Goal: Transaction & Acquisition: Book appointment/travel/reservation

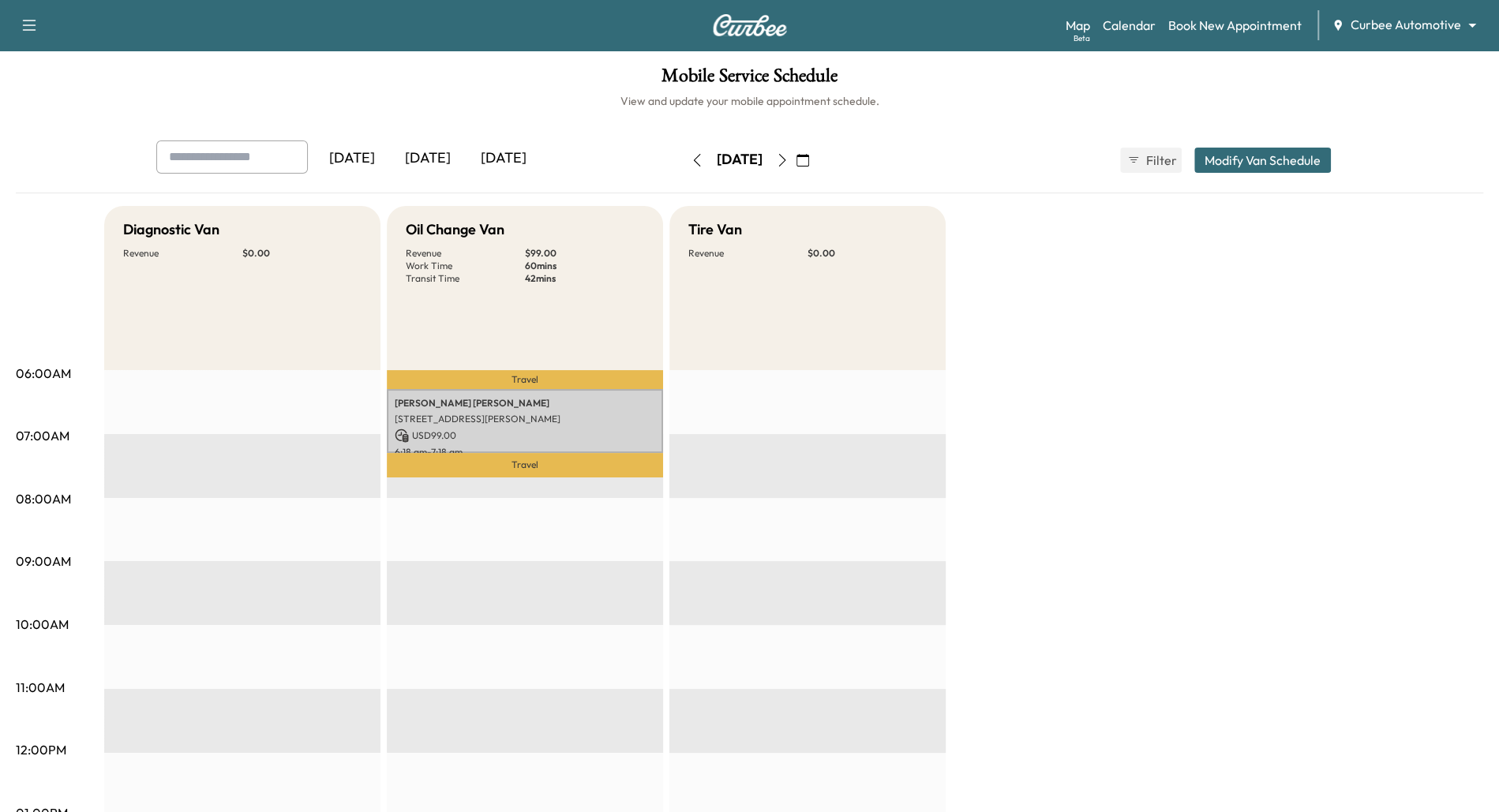
click at [1468, 26] on body "Support Log Out Map Beta Calendar Book New Appointment Curbee Automotive ******…" at bounding box center [750, 406] width 1499 height 812
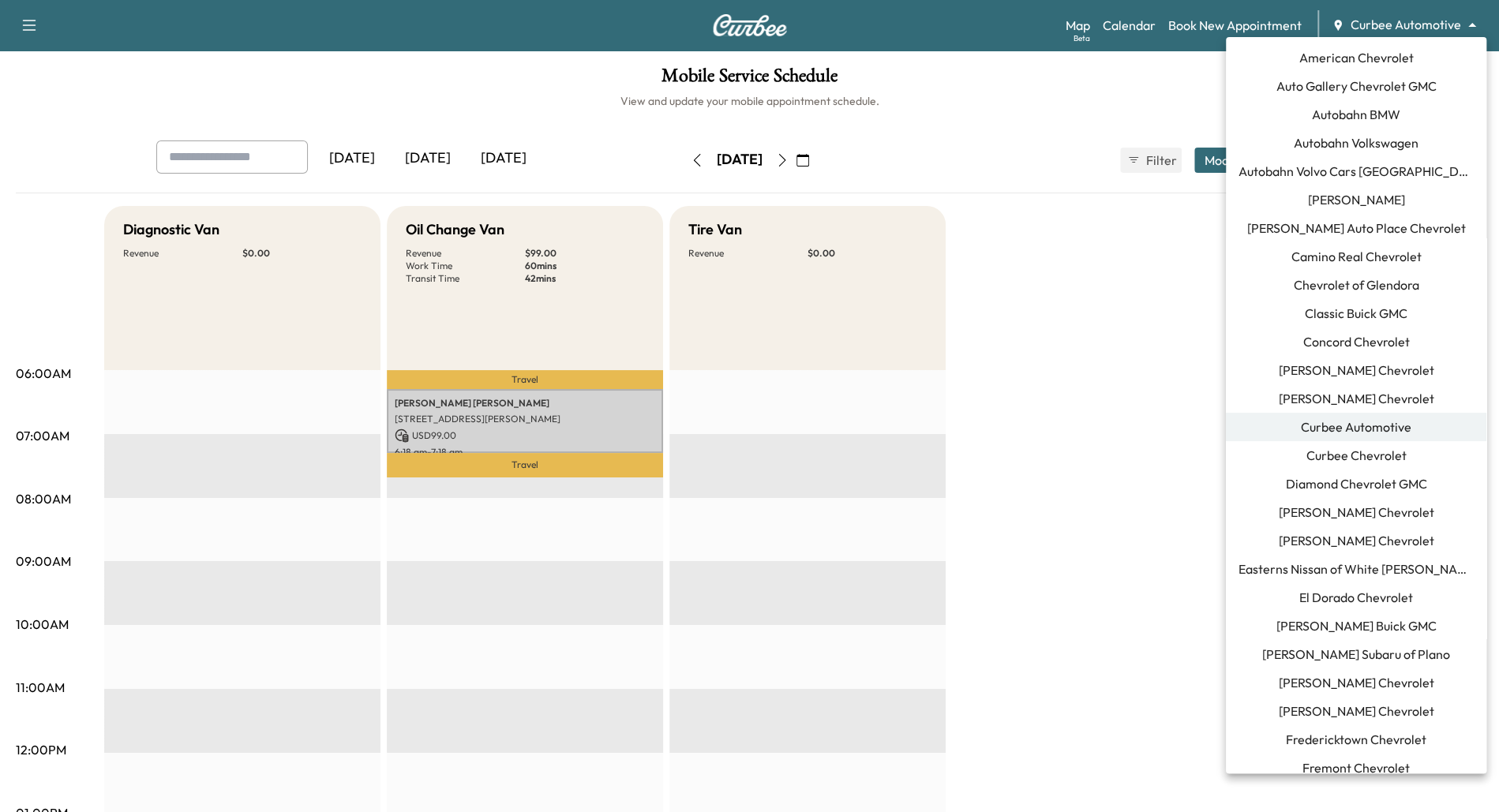
click at [1392, 138] on span "Autobahn Volkswagen" at bounding box center [1356, 142] width 124 height 19
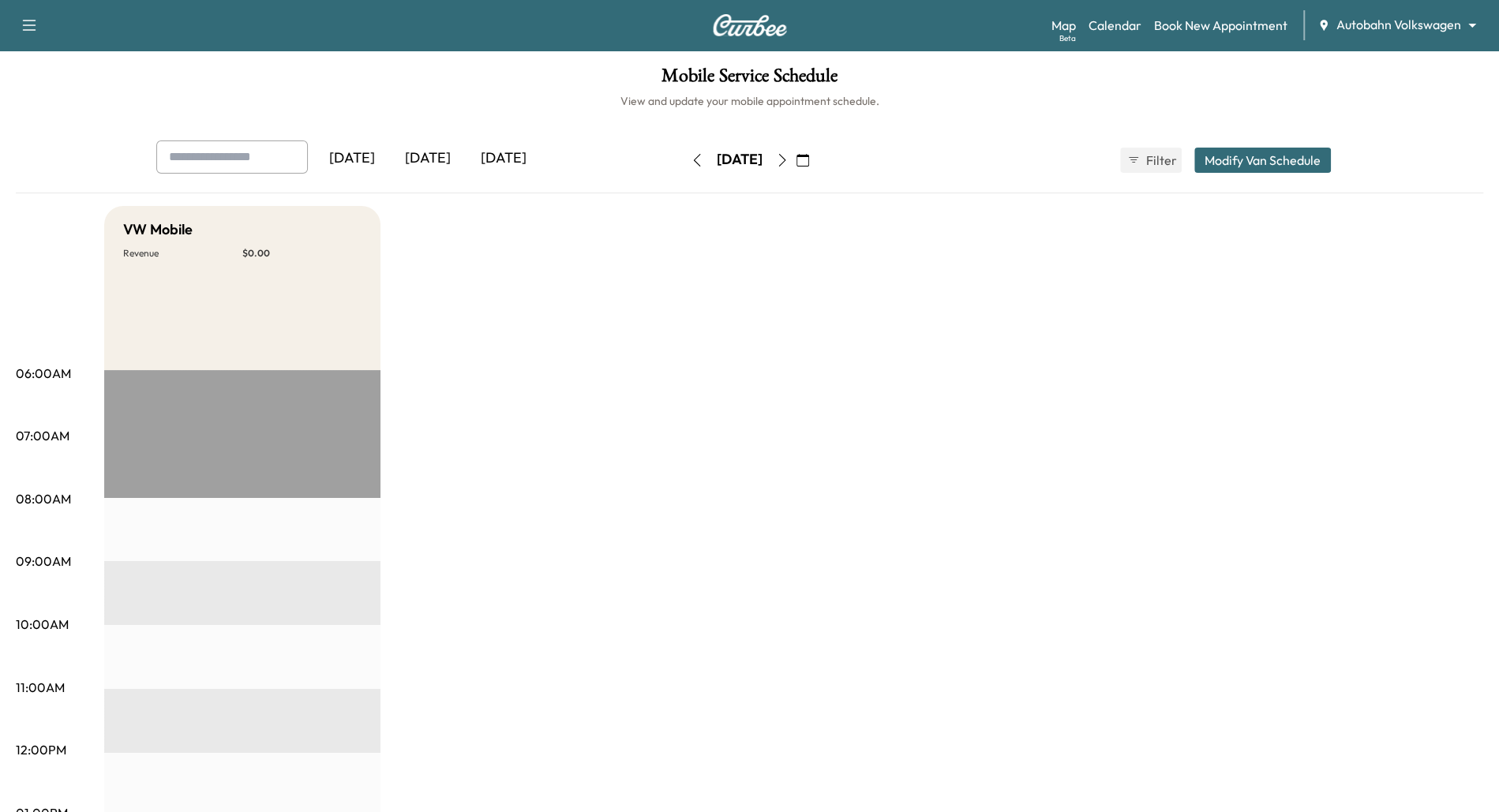
click at [1272, 161] on button "Modify Van Schedule" at bounding box center [1263, 160] width 137 height 26
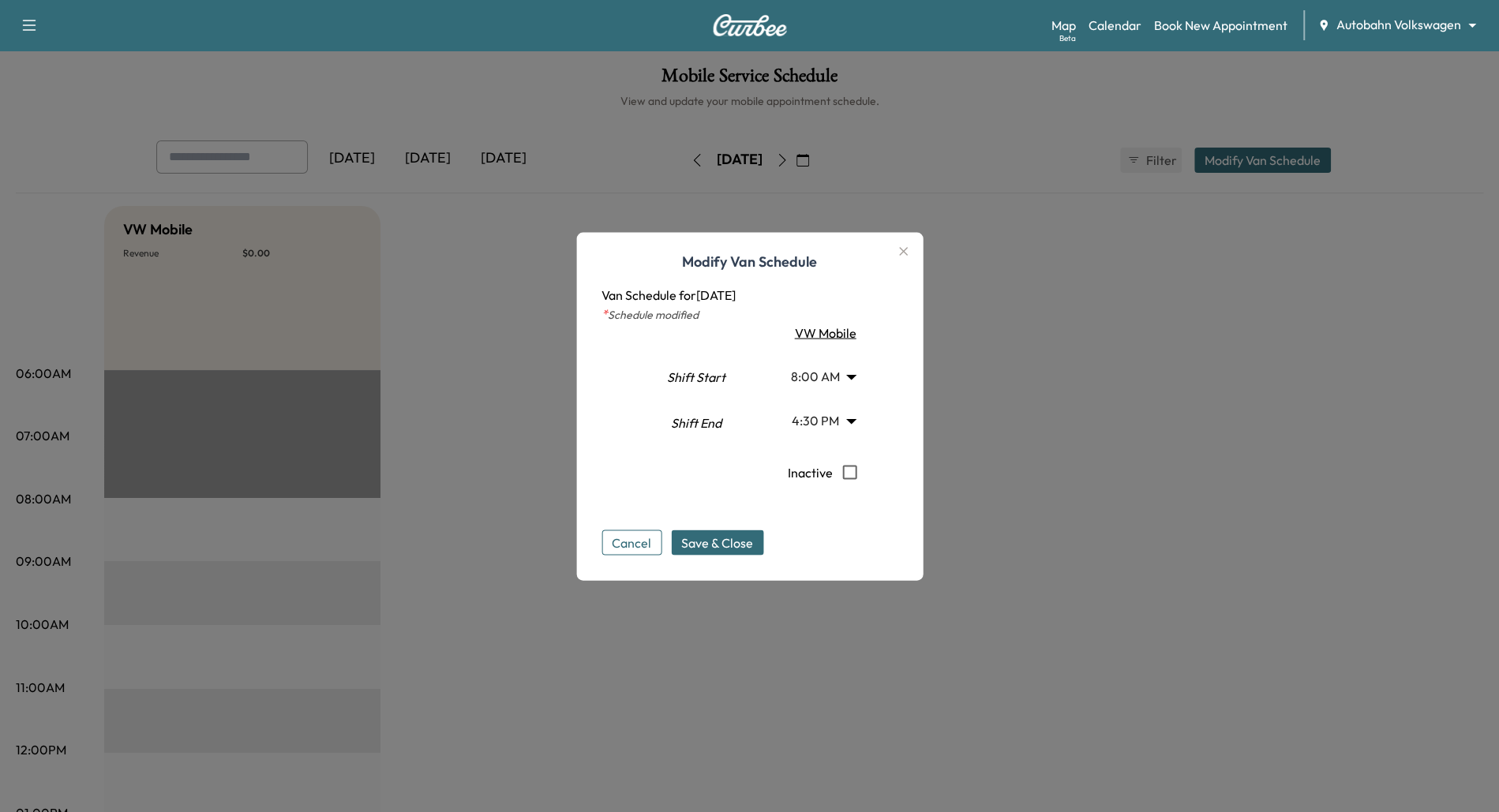
click at [1195, 364] on div at bounding box center [750, 406] width 1499 height 812
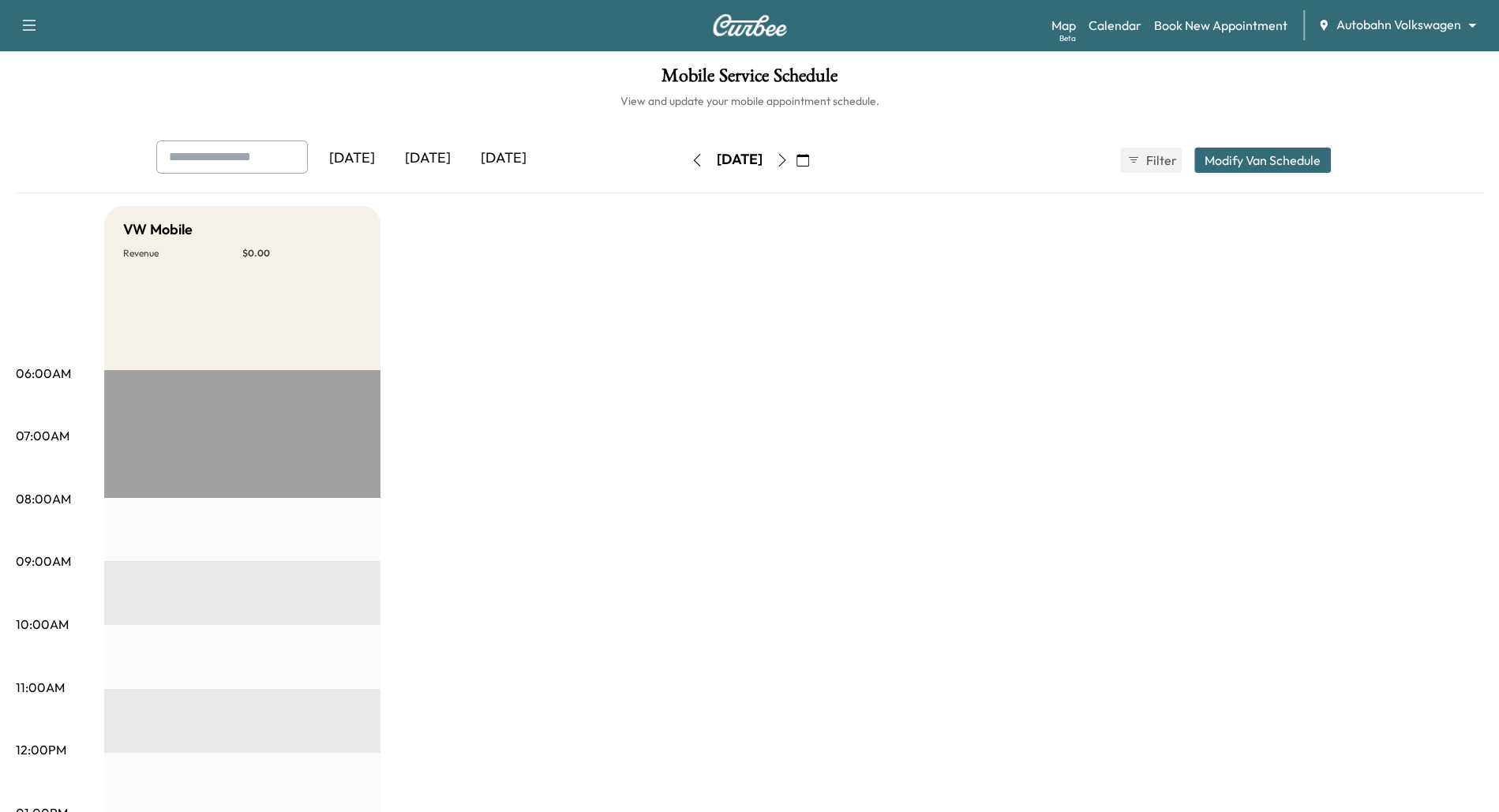
click at [1188, 35] on div "Map Beta Calendar Book New Appointment Autobahn Volkswagen ******** ​" at bounding box center [1269, 25] width 435 height 30
click at [1188, 24] on link "Book New Appointment" at bounding box center [1221, 25] width 133 height 19
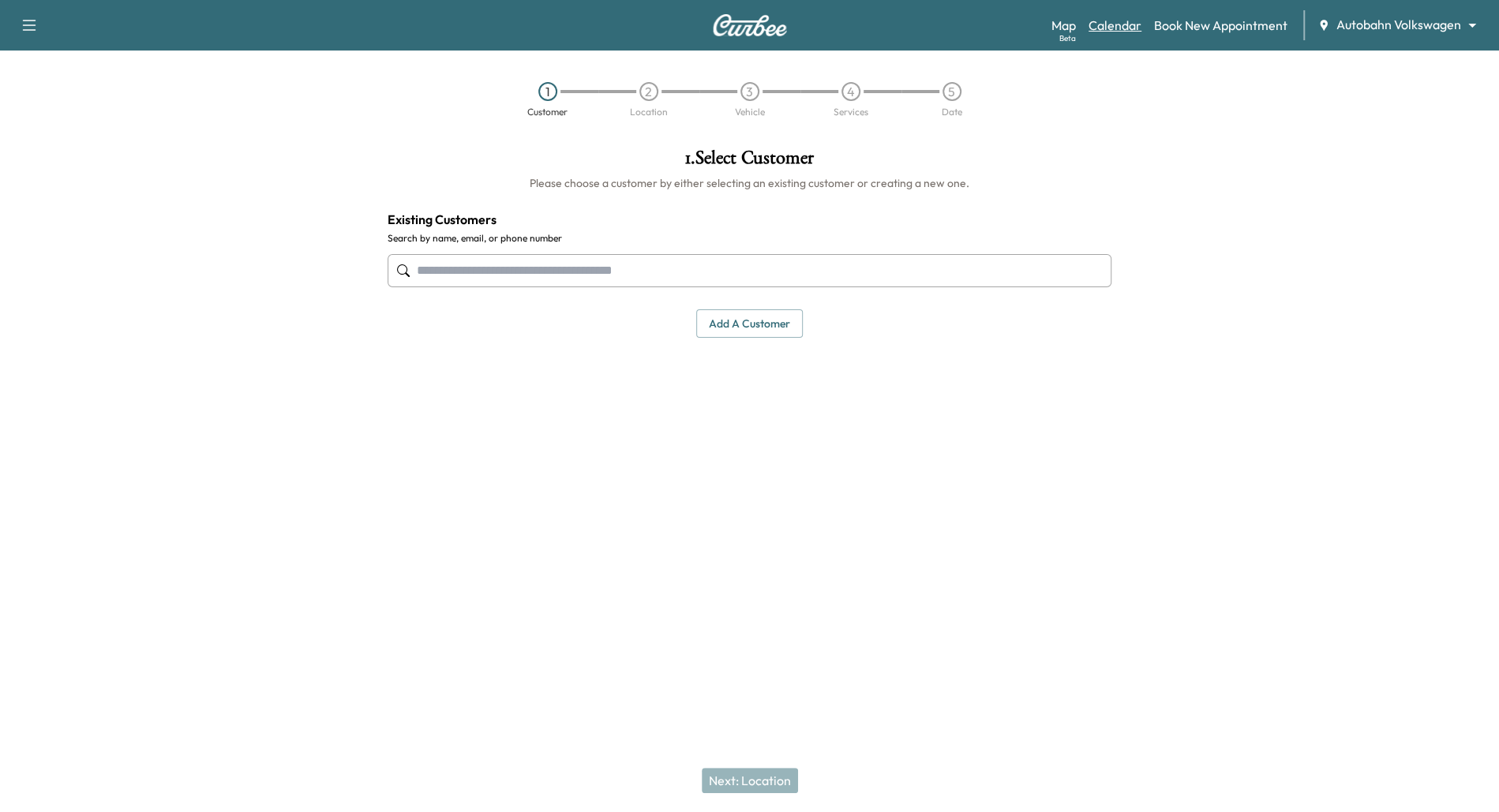
click at [1110, 27] on link "Calendar" at bounding box center [1115, 25] width 53 height 19
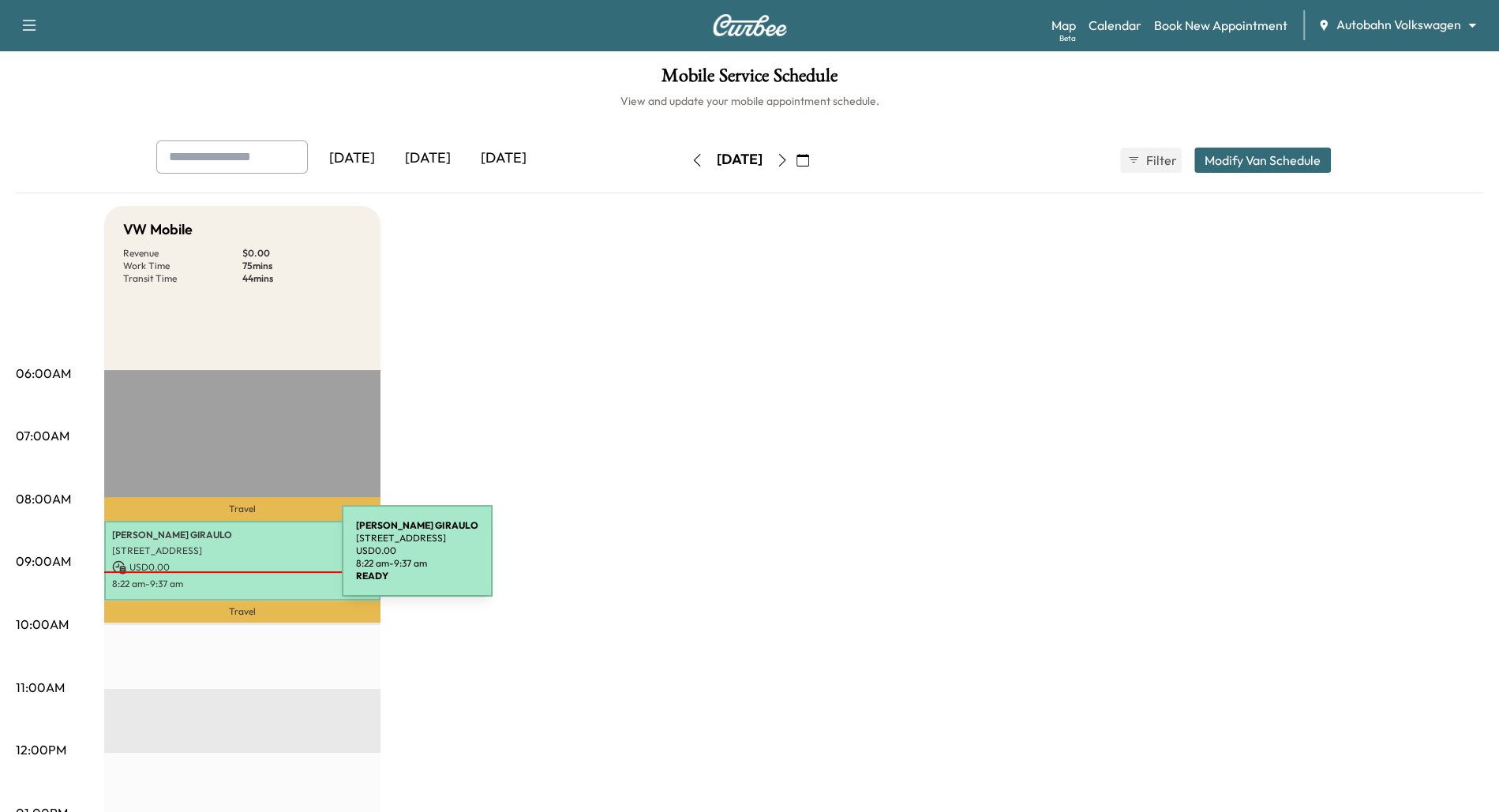
click at [223, 561] on p "USD 0.00" at bounding box center [242, 567] width 260 height 14
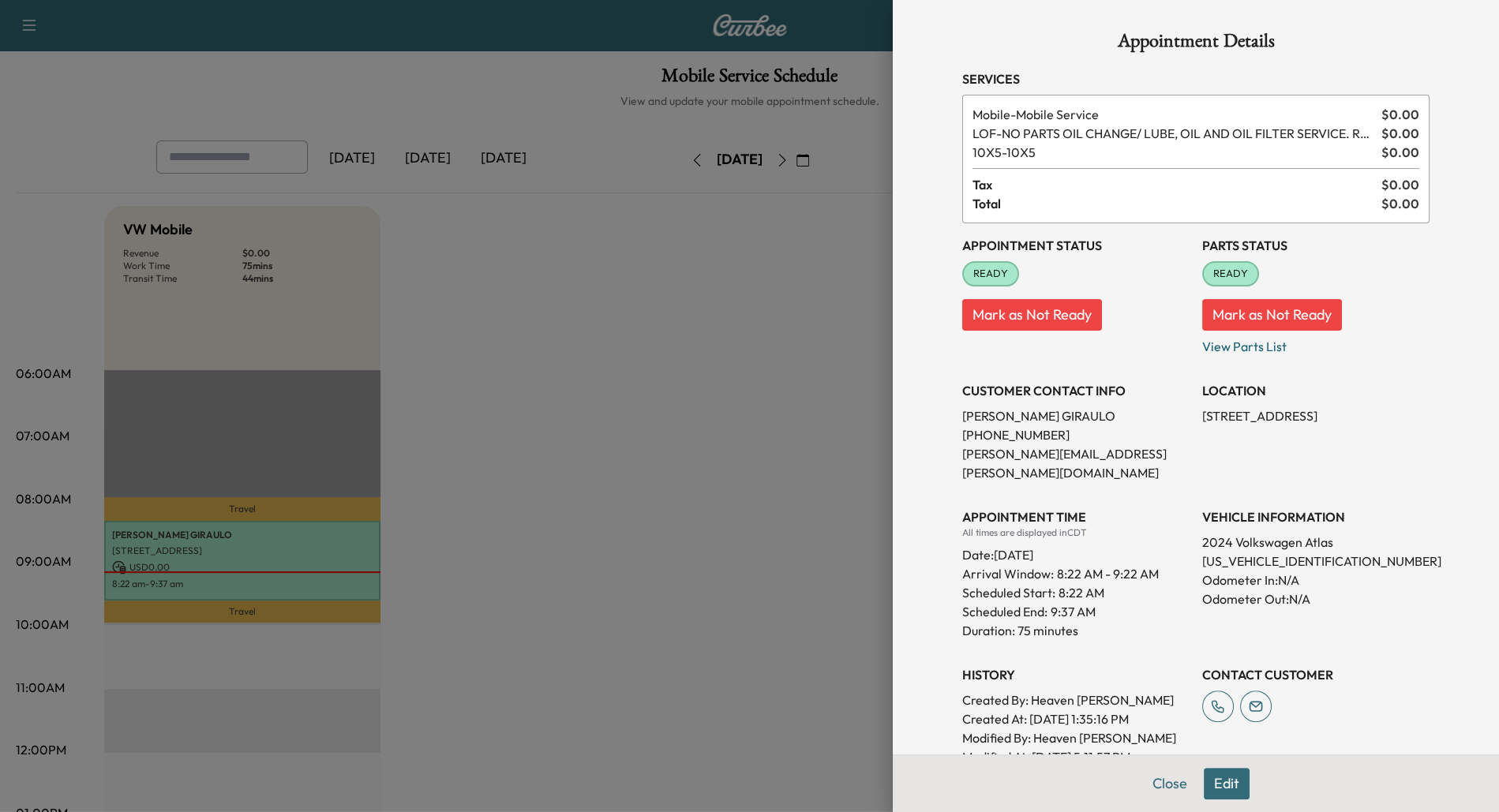
click at [717, 385] on div at bounding box center [750, 406] width 1499 height 812
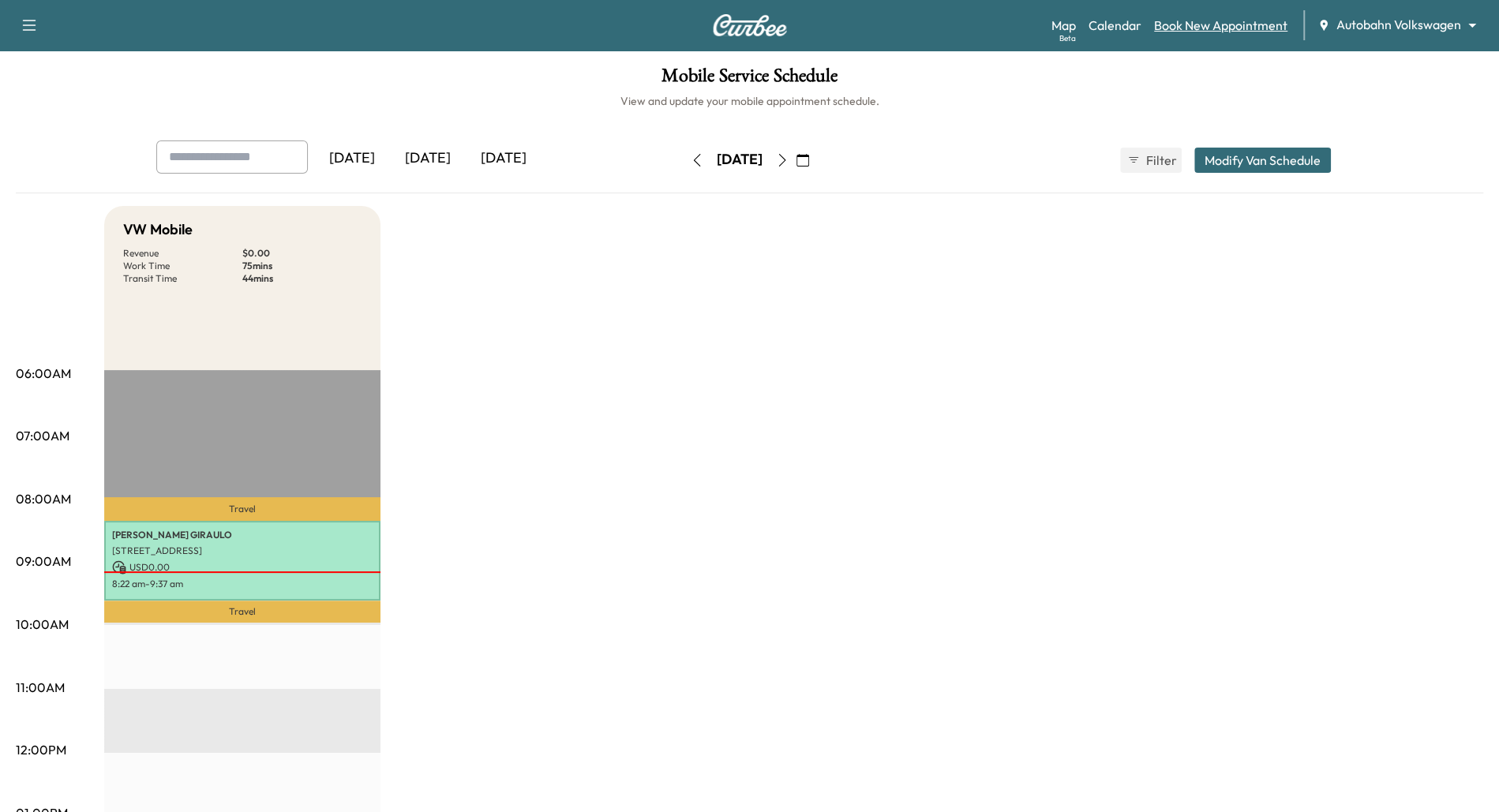
click at [1202, 28] on link "Book New Appointment" at bounding box center [1221, 25] width 133 height 19
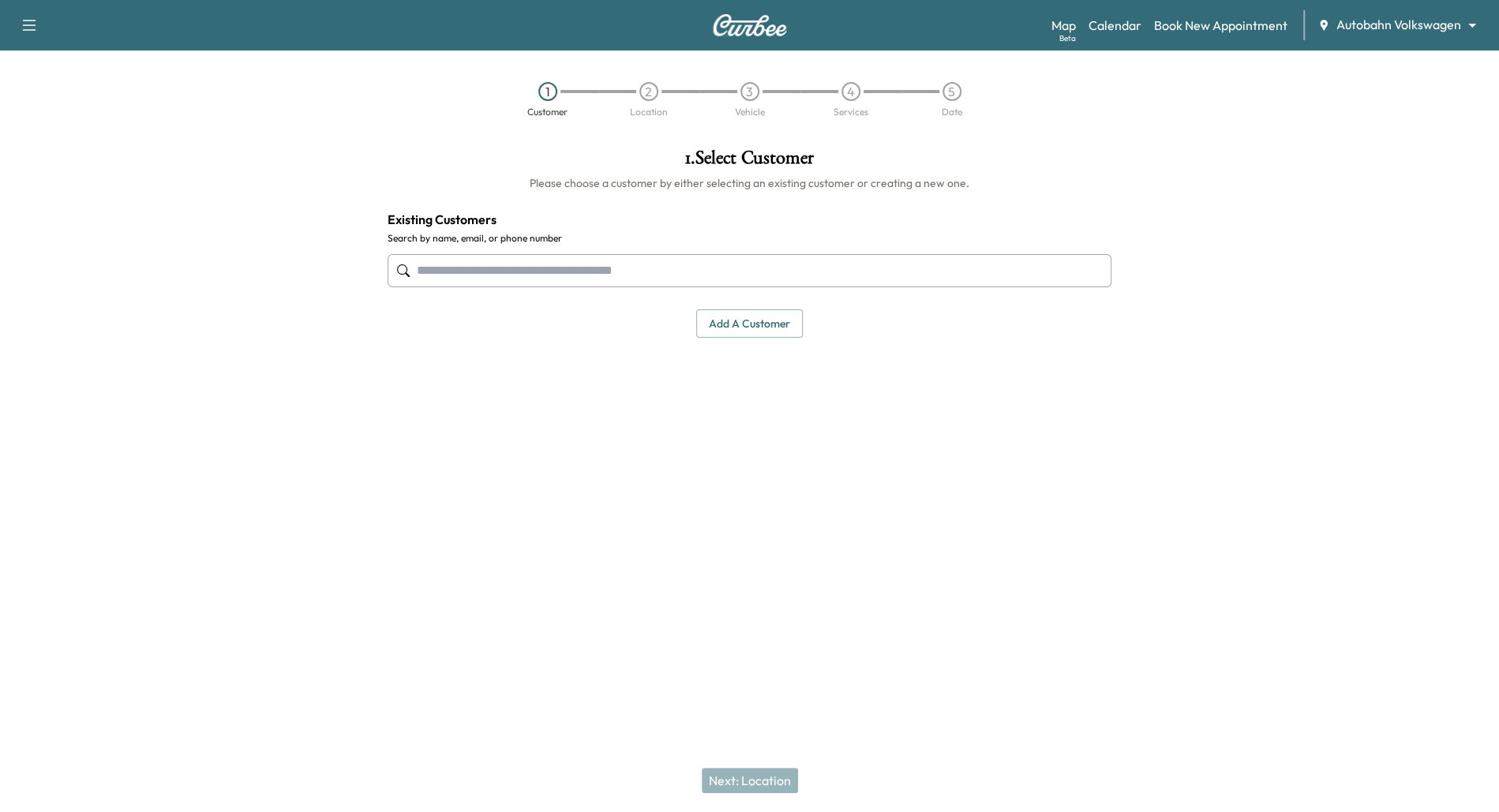
click at [597, 268] on input "text" at bounding box center [750, 271] width 725 height 33
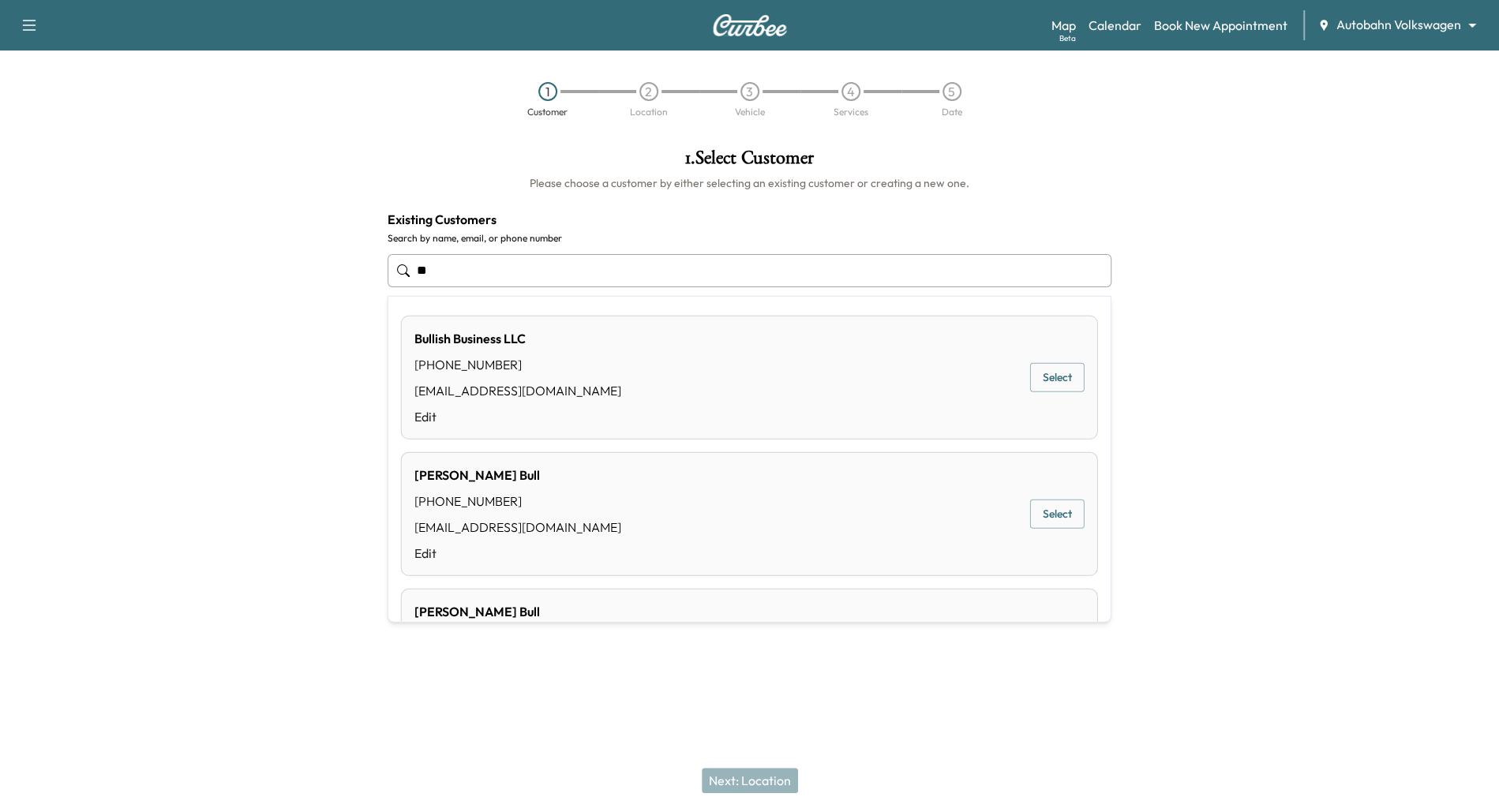
type input "*"
click at [1068, 516] on button "Select" at bounding box center [1058, 514] width 54 height 29
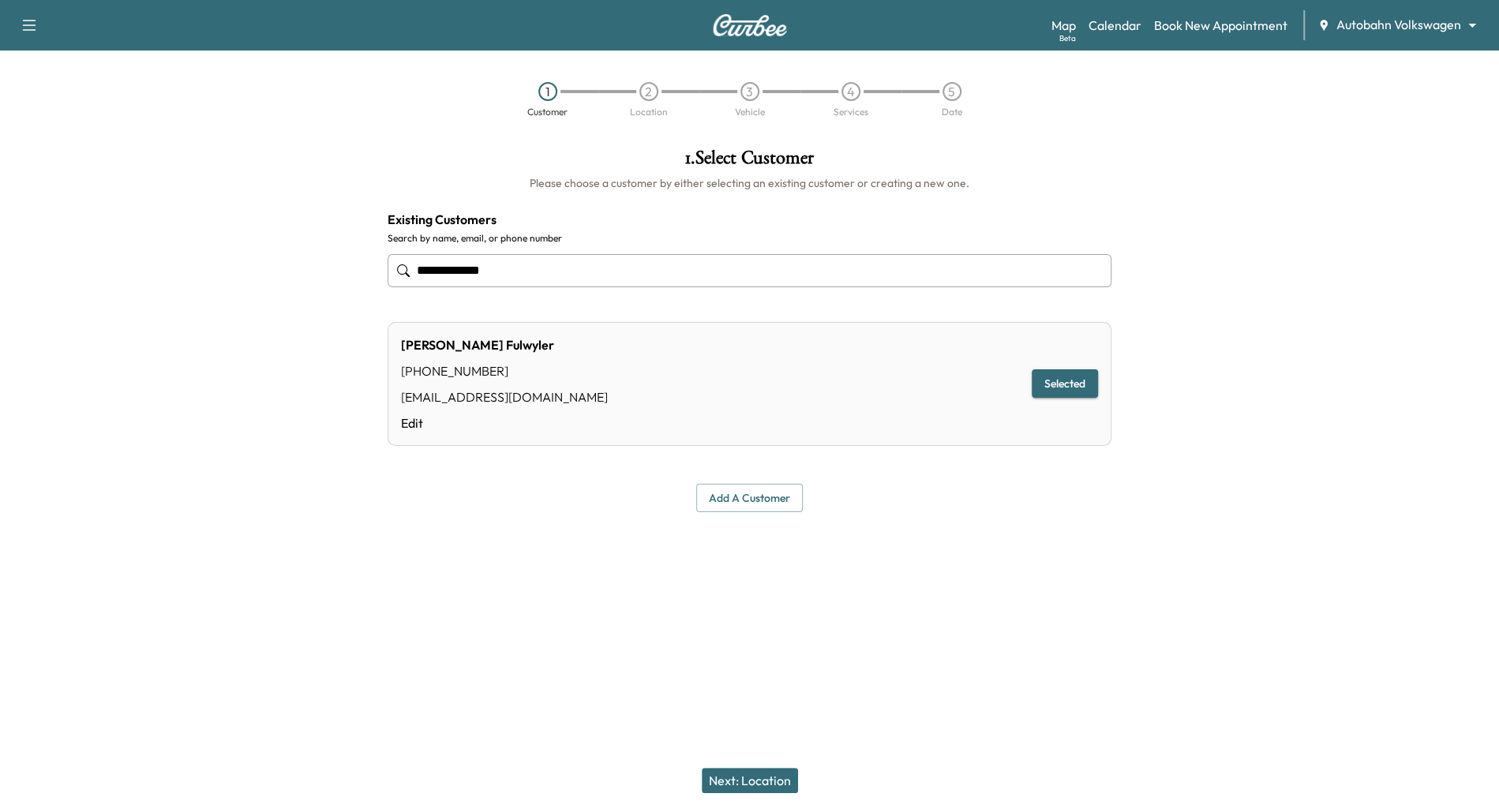
type input "**********"
click at [752, 773] on button "Next: Location" at bounding box center [750, 781] width 96 height 26
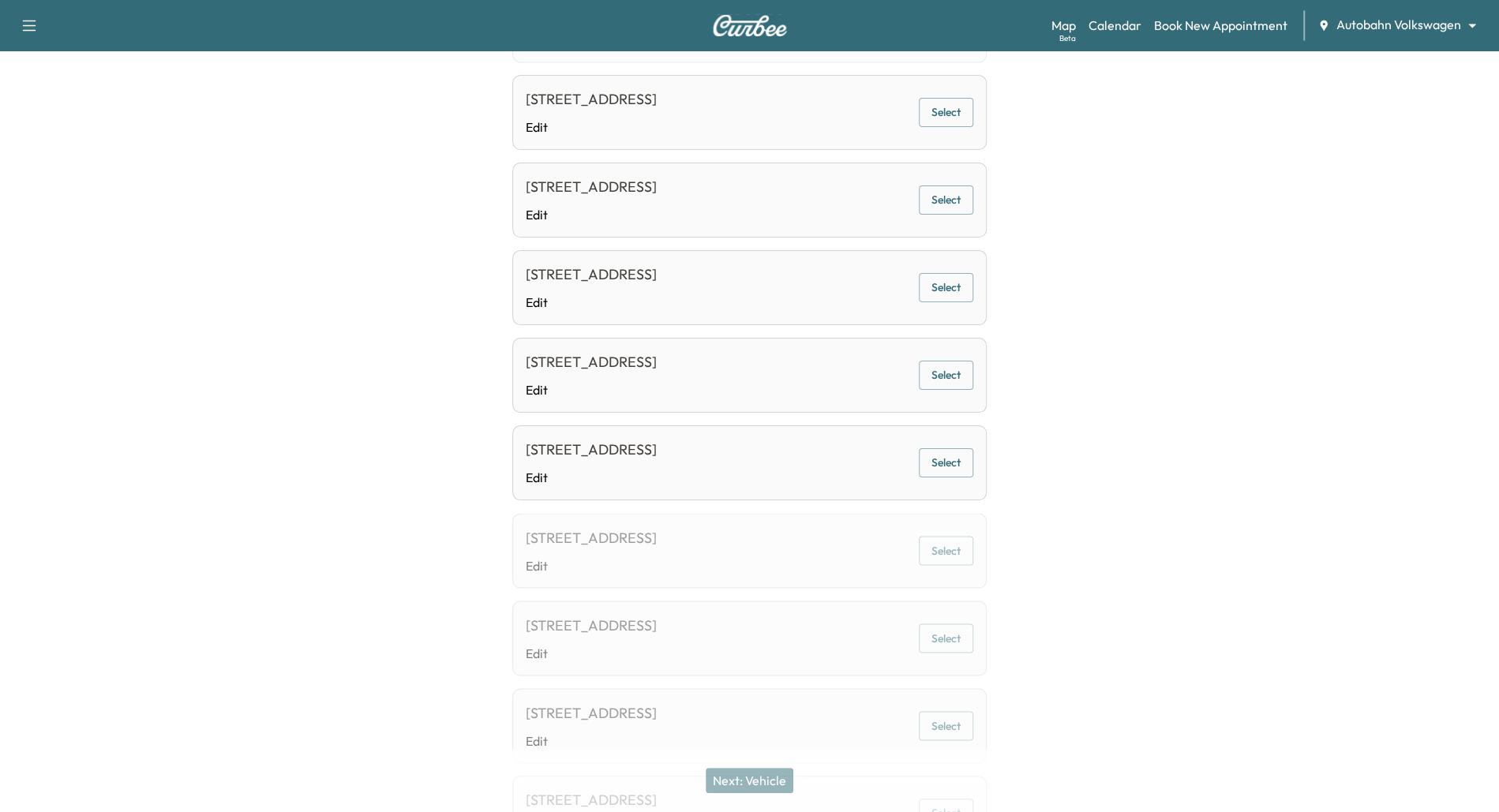
scroll to position [1729, 0]
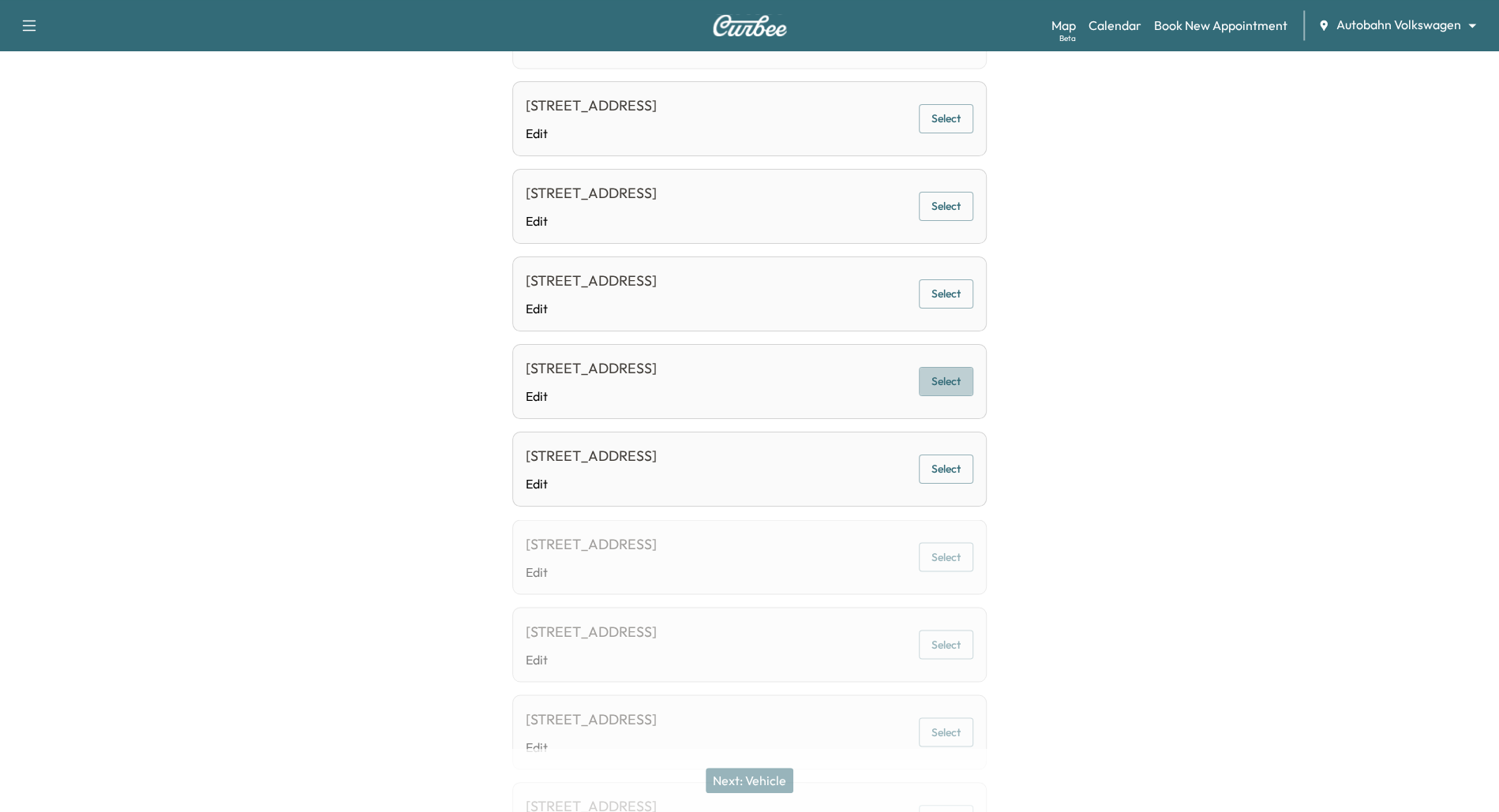
click at [946, 374] on button "Select" at bounding box center [946, 381] width 54 height 29
click at [747, 783] on button "Next: Vehicle" at bounding box center [750, 781] width 87 height 26
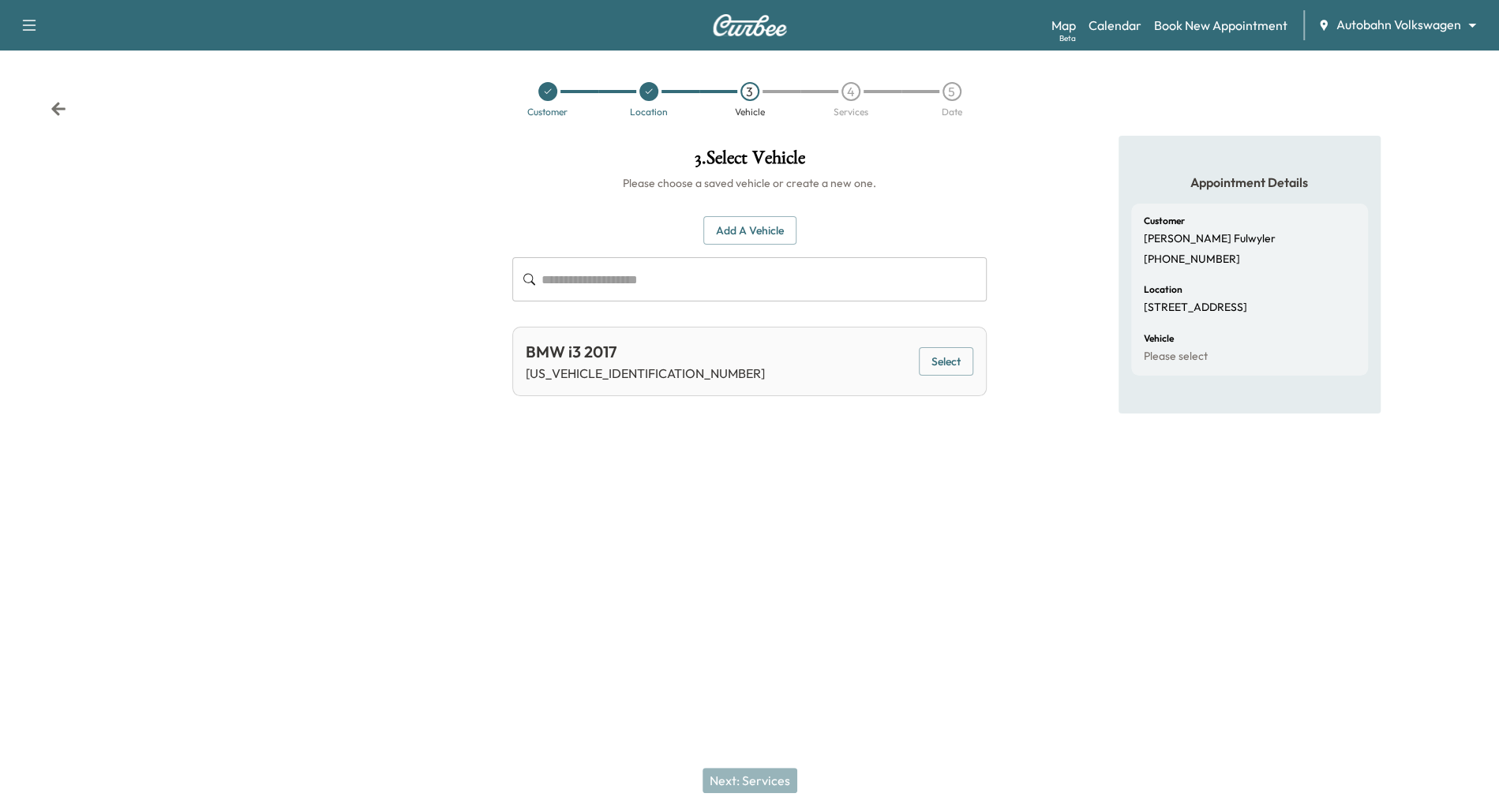
click at [948, 361] on button "Select" at bounding box center [946, 362] width 54 height 29
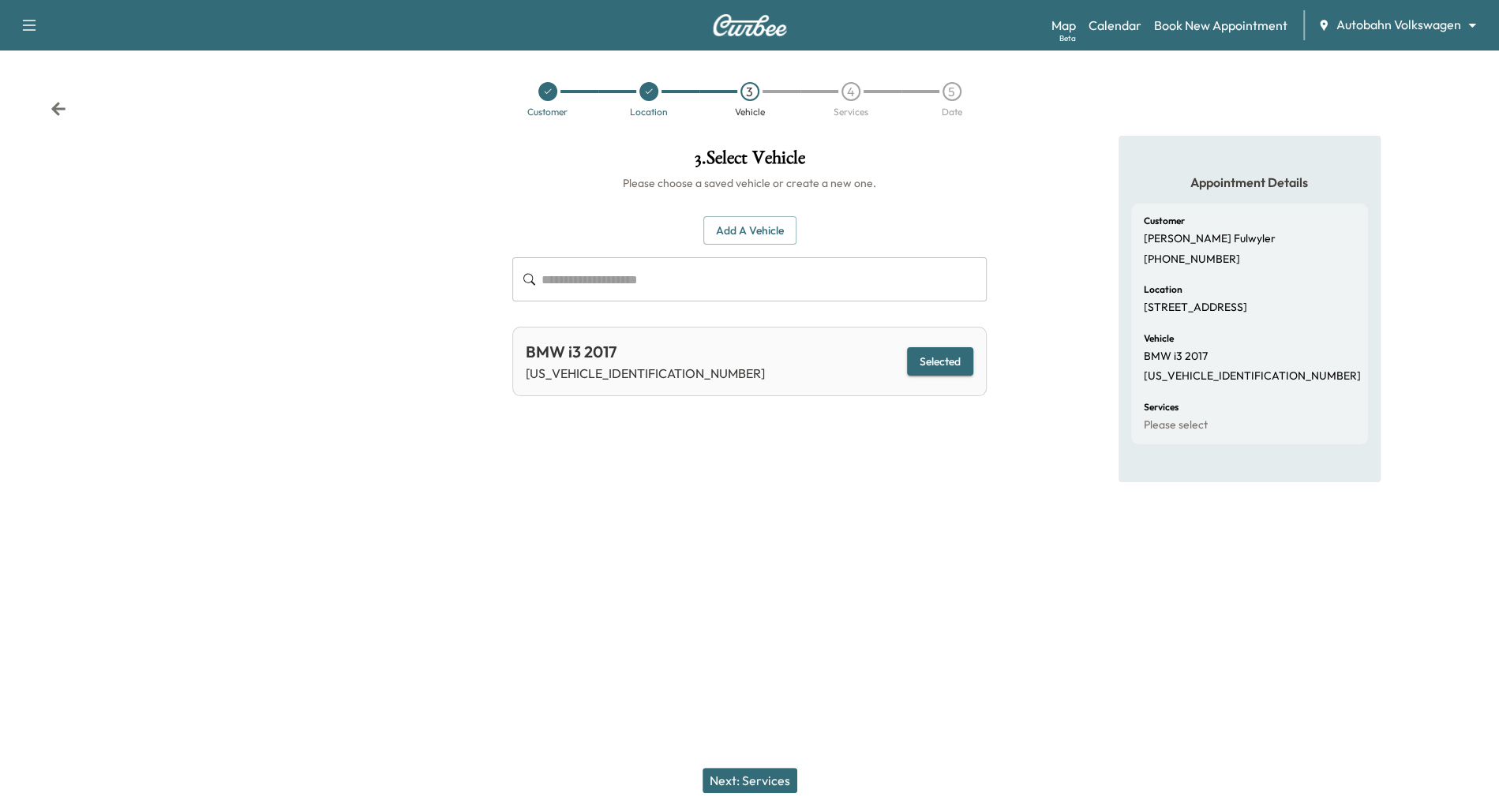
click at [732, 777] on button "Next: Services" at bounding box center [750, 781] width 95 height 26
